Goal: Check status: Verify the current state of an ongoing process or item

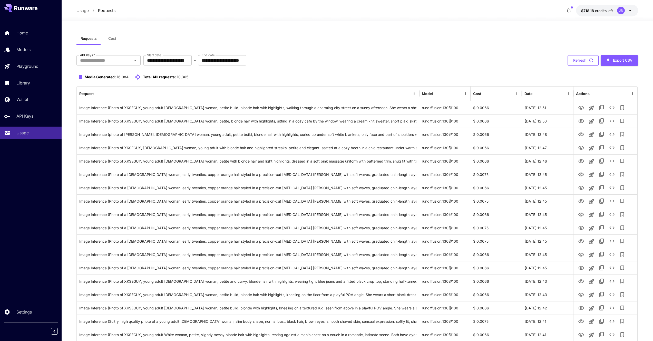
click at [572, 61] on button "Refresh" at bounding box center [583, 60] width 31 height 11
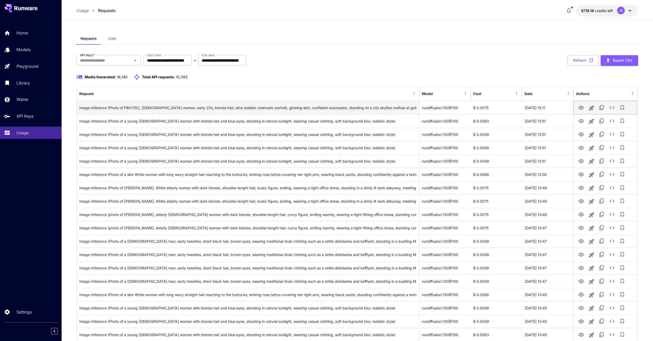
click at [581, 109] on icon "View" at bounding box center [581, 108] width 6 height 4
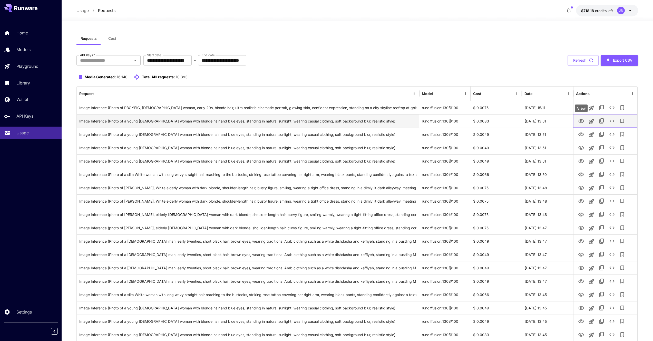
click at [581, 122] on icon "View" at bounding box center [581, 121] width 6 height 4
click at [520, 43] on div "Requests Cost" at bounding box center [357, 38] width 562 height 13
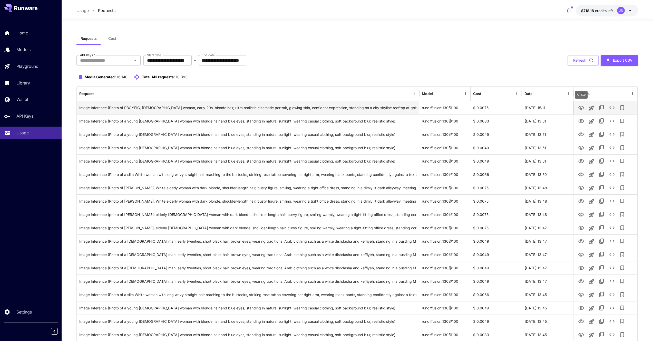
click at [583, 109] on icon "View" at bounding box center [581, 108] width 6 height 6
click at [582, 61] on button "Refresh" at bounding box center [583, 60] width 31 height 11
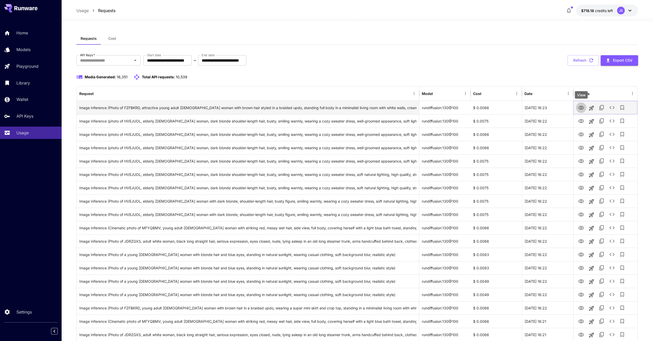
click at [581, 108] on icon "View" at bounding box center [581, 108] width 6 height 4
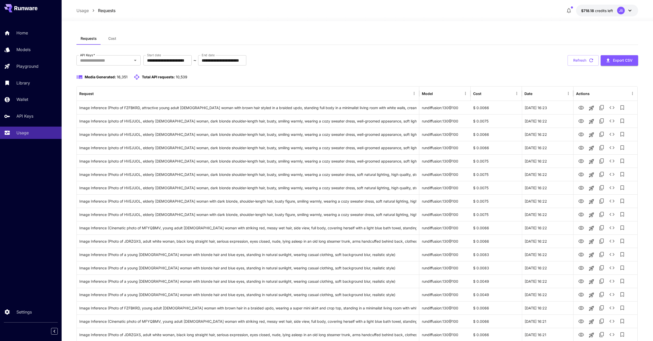
click at [579, 60] on button "Refresh" at bounding box center [583, 60] width 31 height 11
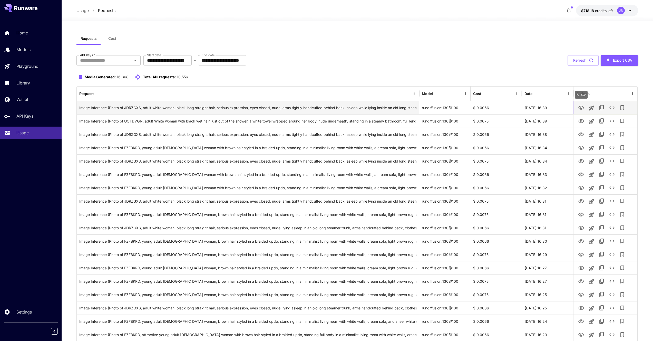
click at [583, 108] on icon "View" at bounding box center [581, 108] width 6 height 6
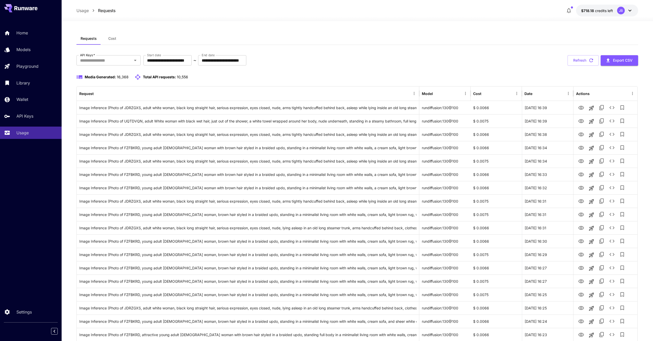
click at [324, 85] on div "Media Generated: 16,368 Total API requests: 10,556" at bounding box center [357, 80] width 562 height 12
click at [25, 83] on p "Library" at bounding box center [24, 83] width 14 height 6
